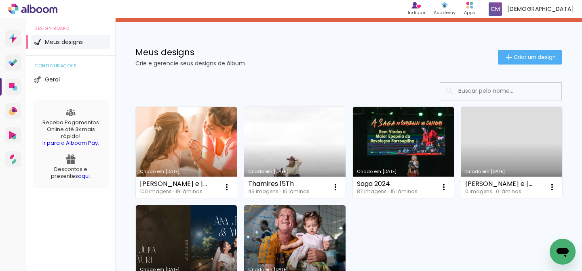
scroll to position [70, 0]
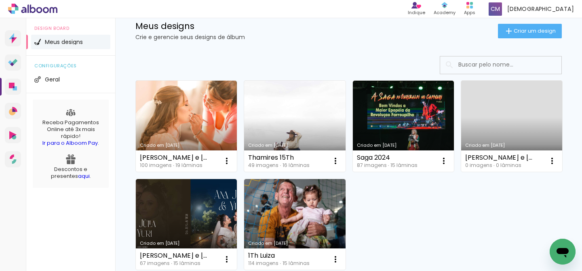
click at [307, 130] on link "Criado em [DATE]" at bounding box center [294, 126] width 101 height 91
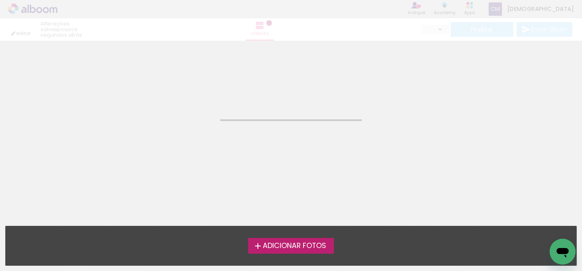
click at [307, 130] on neon-animated-pages "Confirmar Cancelar" at bounding box center [291, 156] width 582 height 231
